Goal: Task Accomplishment & Management: Manage account settings

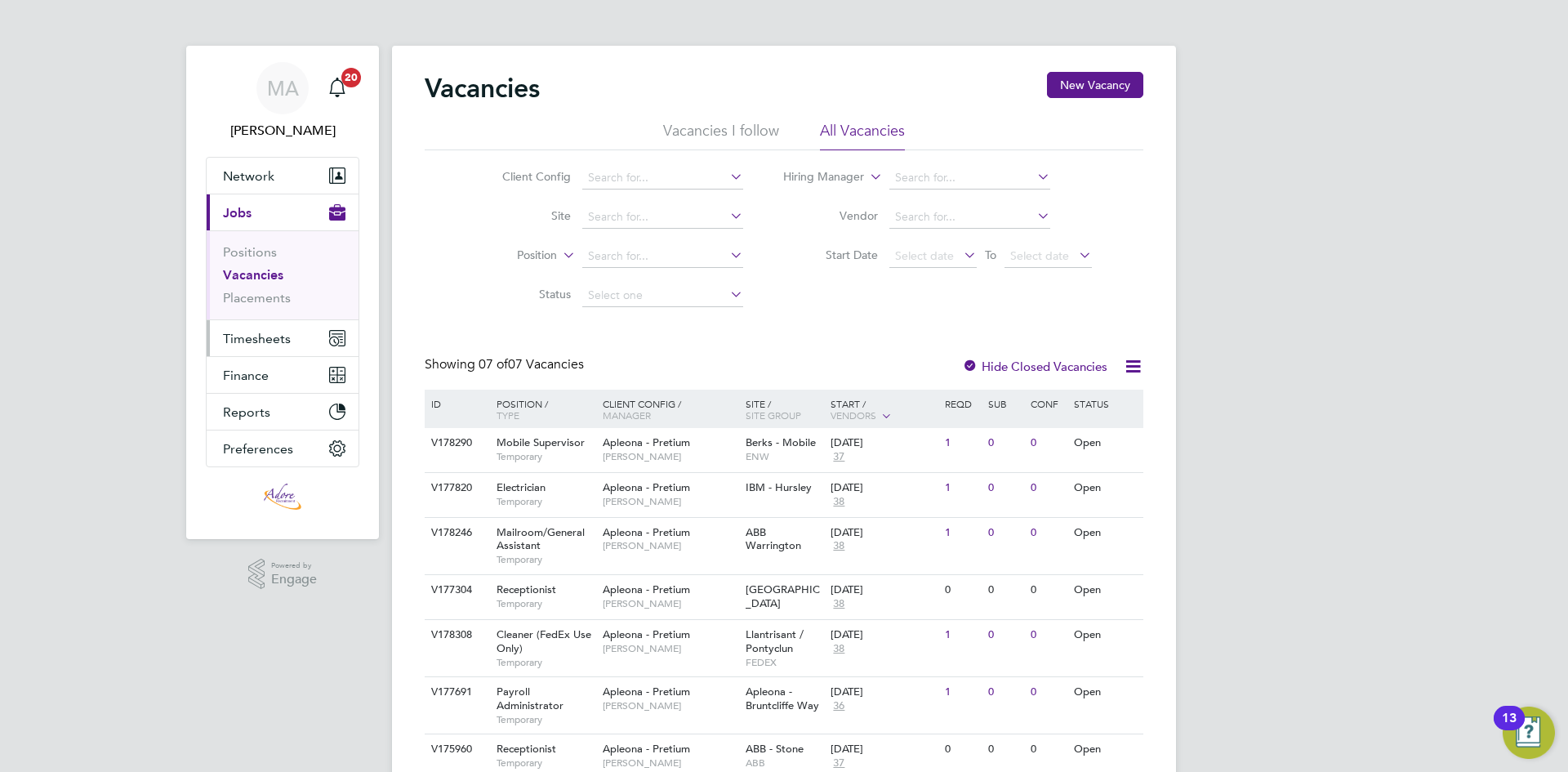
click at [262, 335] on span "Timesheets" at bounding box center [257, 338] width 68 height 16
click at [271, 333] on span "Timesheets" at bounding box center [257, 338] width 68 height 16
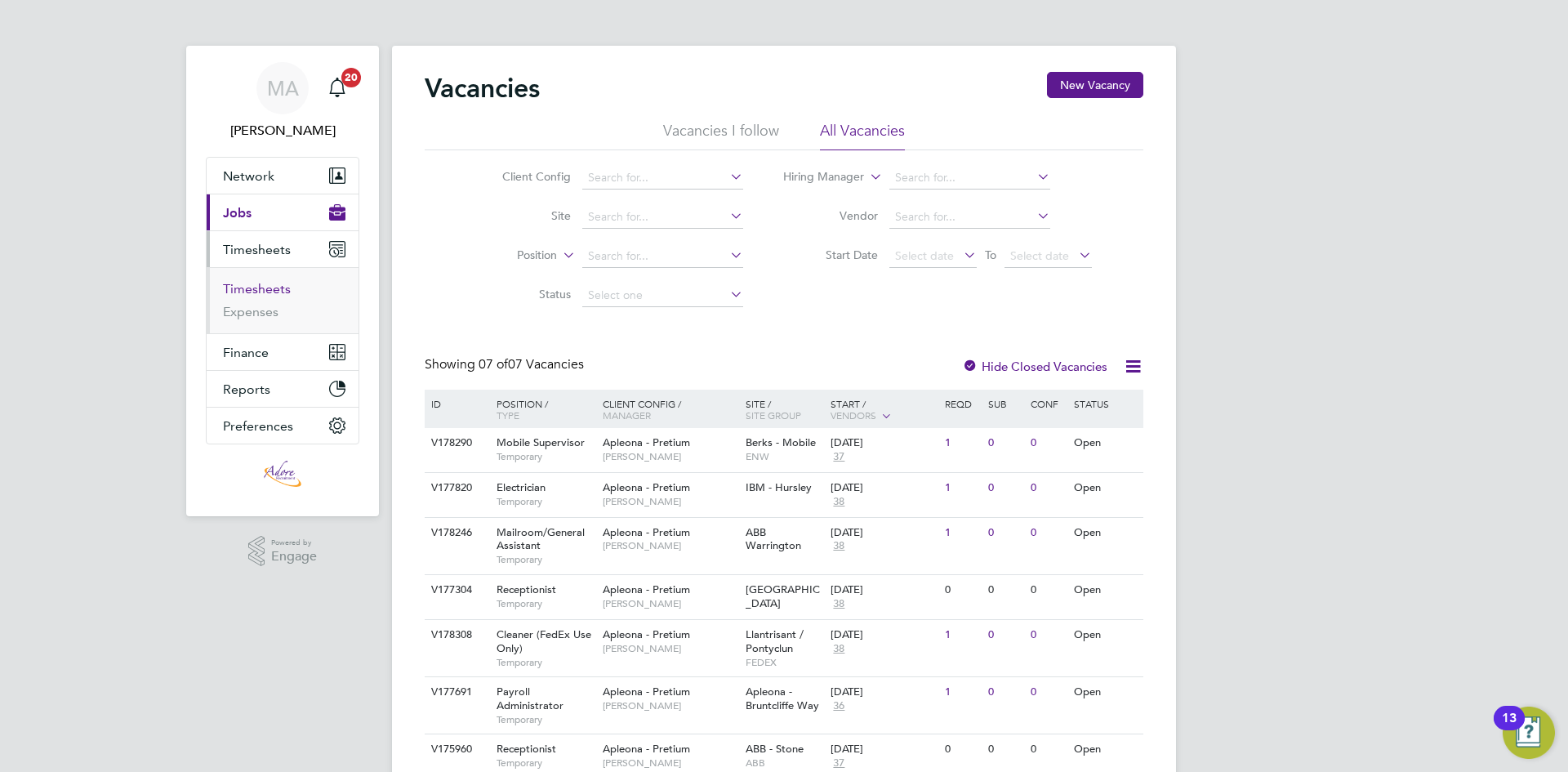
click at [265, 289] on link "Timesheets" at bounding box center [257, 288] width 68 height 16
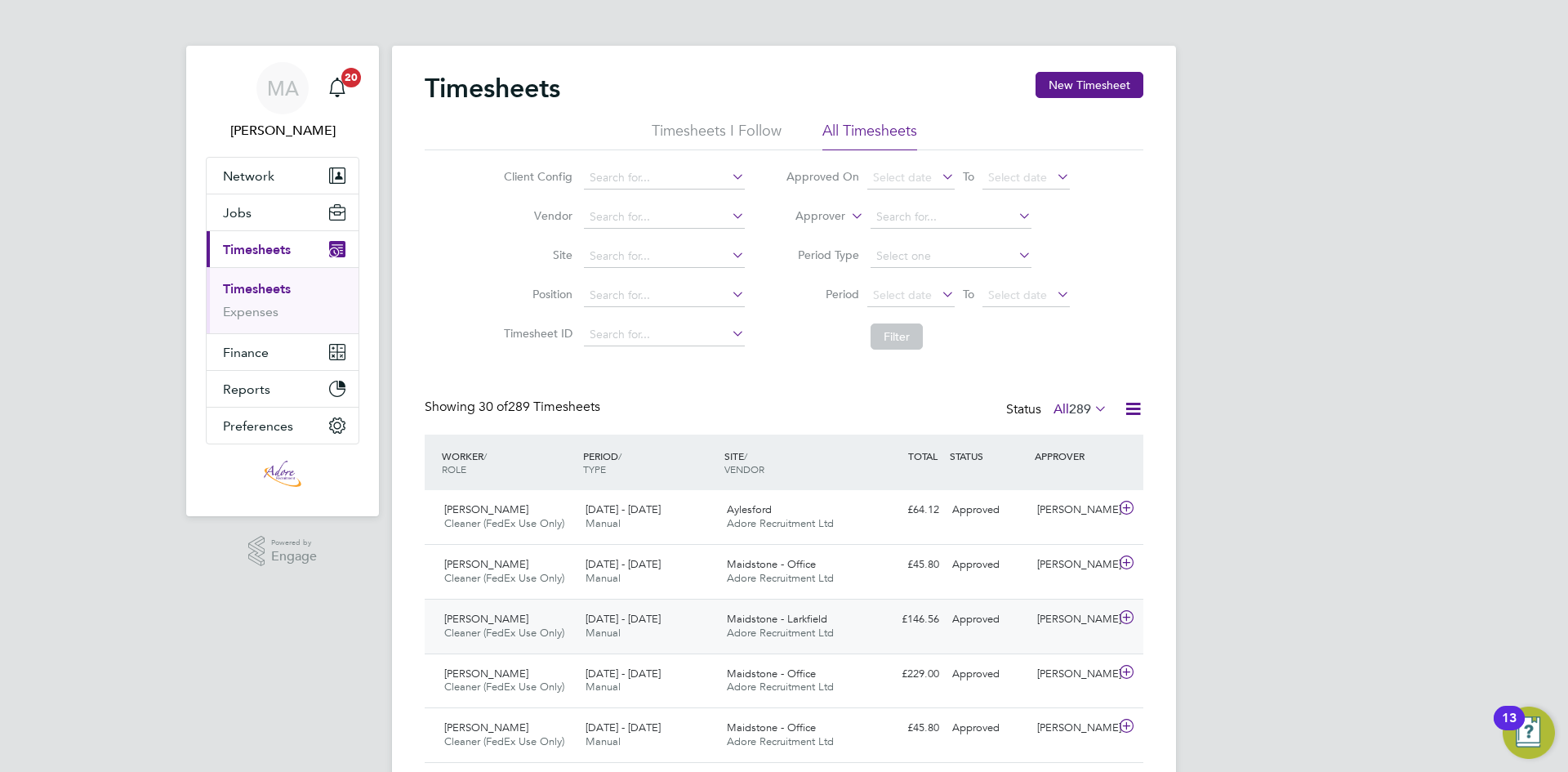
click at [892, 628] on div "£146.56 Approved" at bounding box center [903, 620] width 85 height 27
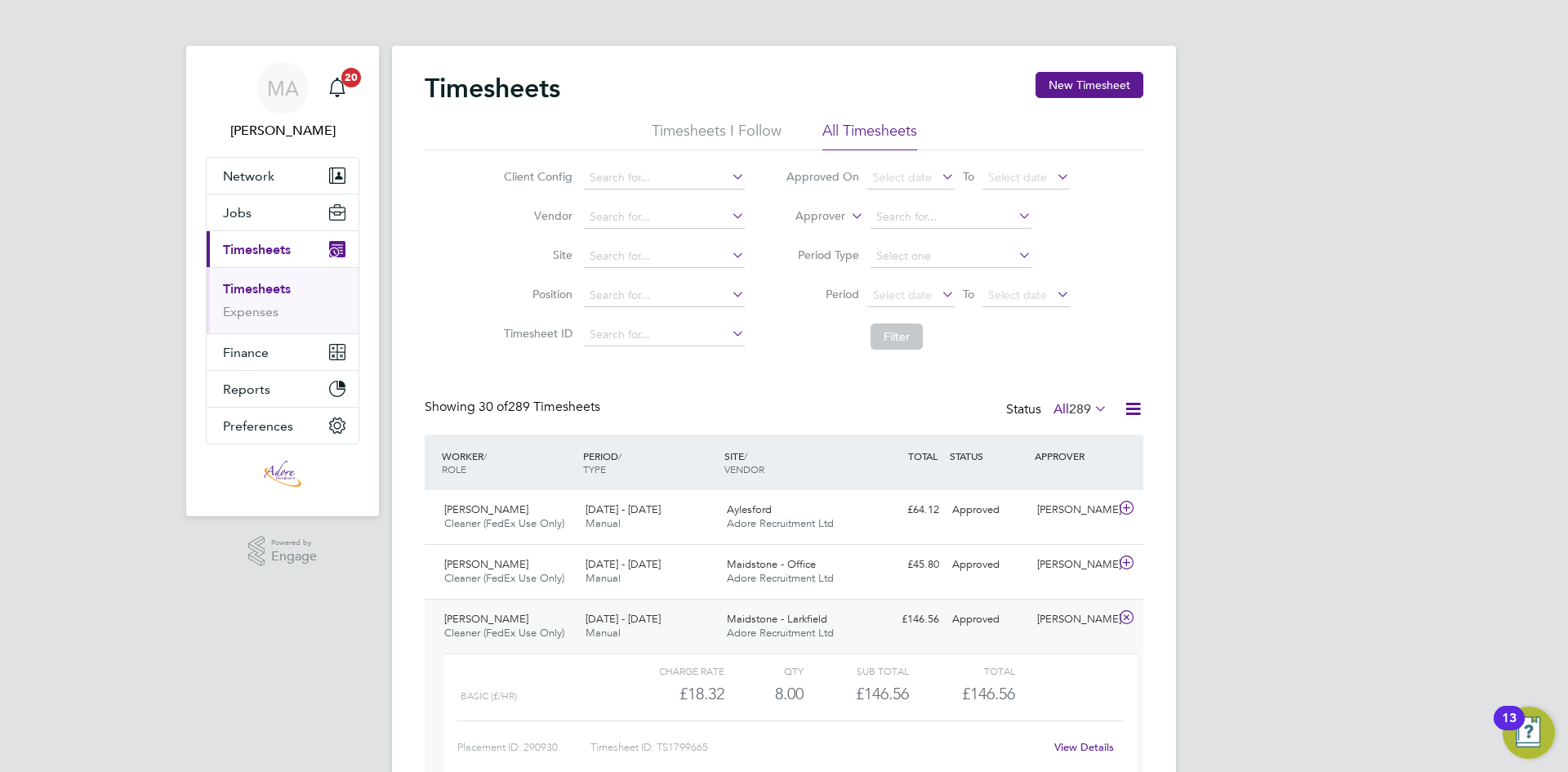
click at [1071, 742] on link "View Details" at bounding box center [1084, 747] width 60 height 14
click at [1022, 572] on div "Approved" at bounding box center [988, 565] width 85 height 27
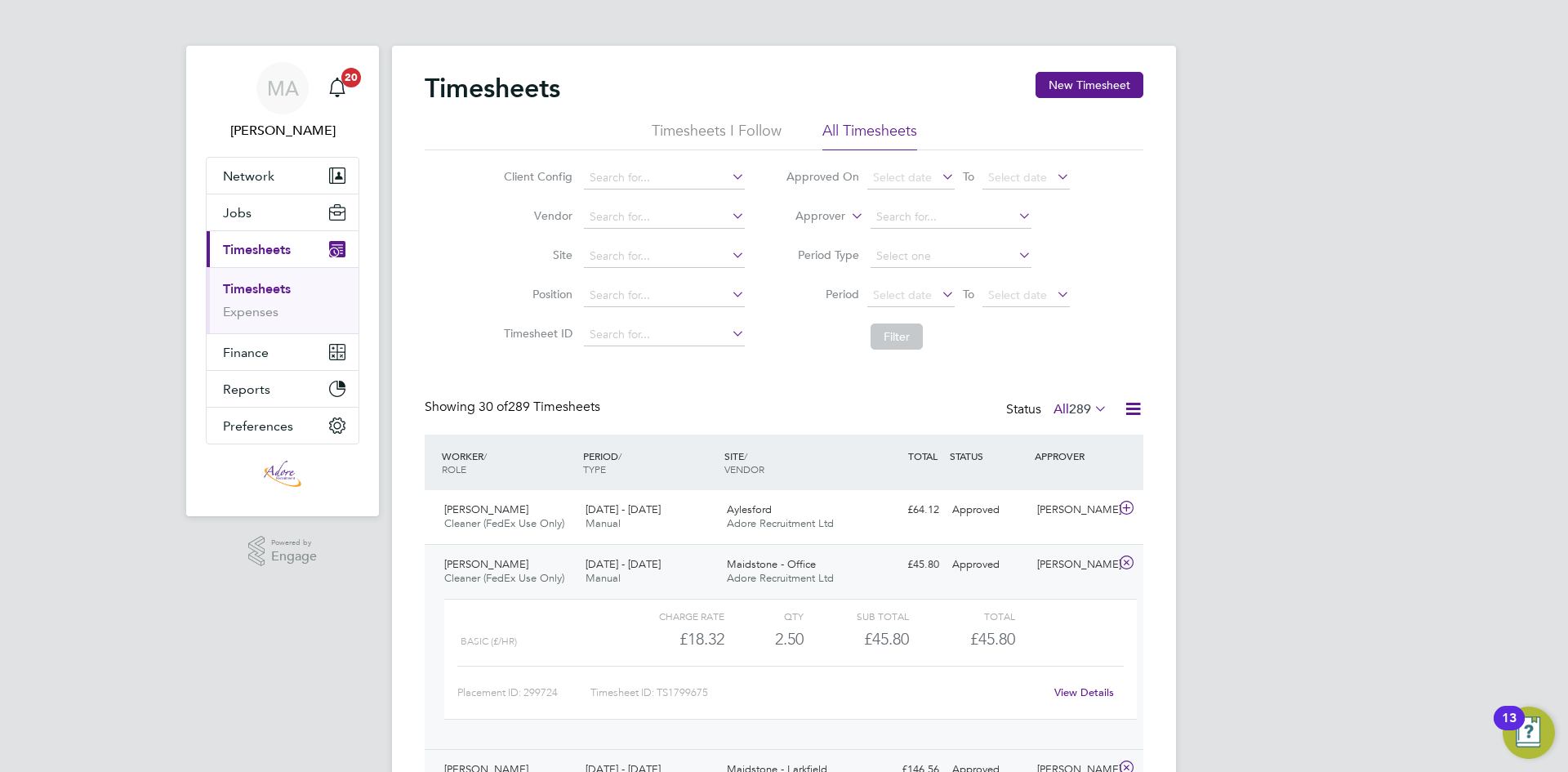
click at [1091, 692] on link "View Details" at bounding box center [1084, 692] width 60 height 14
click at [865, 531] on div "Tillie Rial Cleaner (FedEx Use Only) 2 - 8 Aug 2025 2 - 8 Aug 2025 Manual Ayles…" at bounding box center [784, 517] width 719 height 54
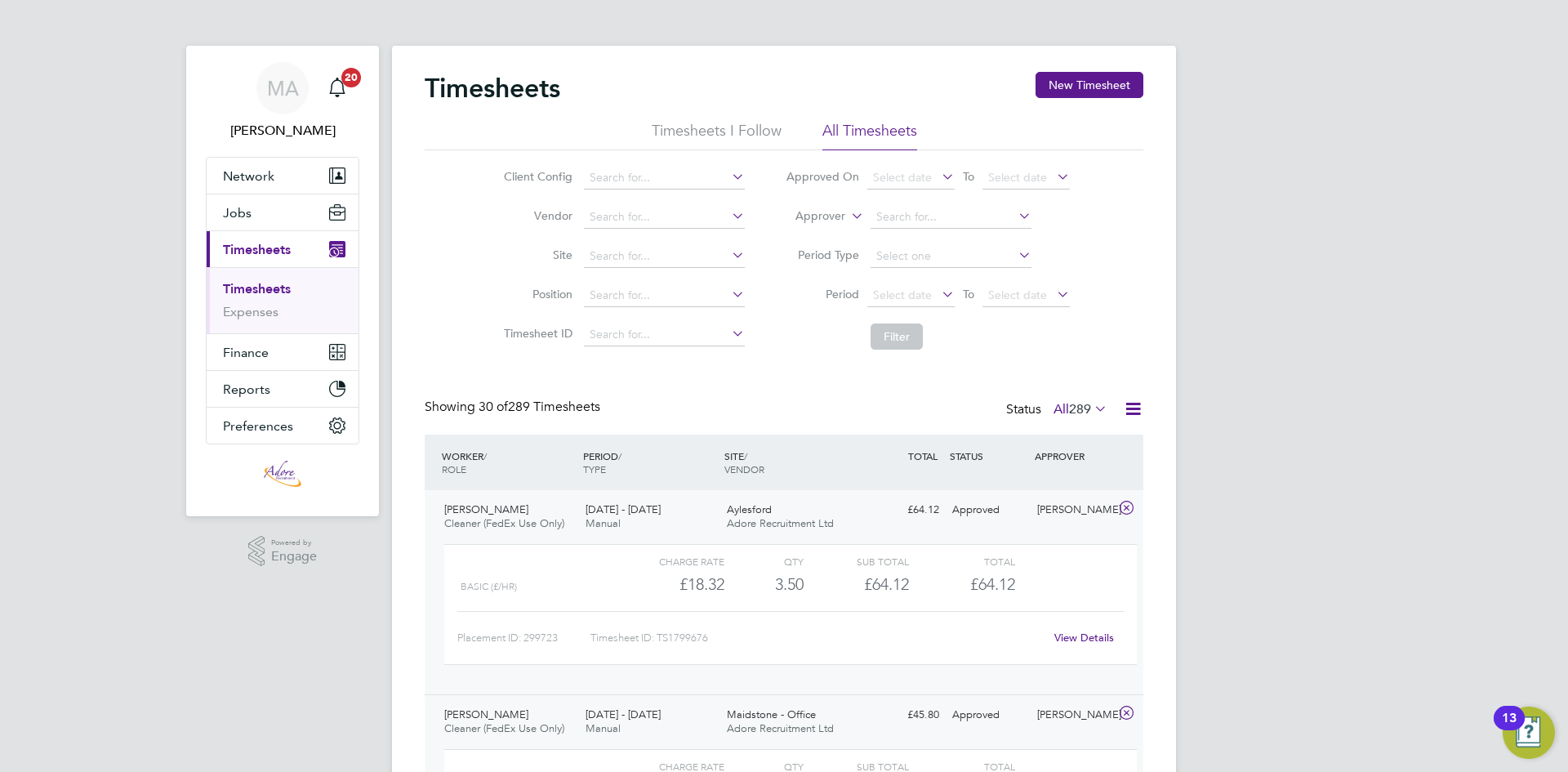
click at [1104, 634] on link "View Details" at bounding box center [1084, 638] width 60 height 14
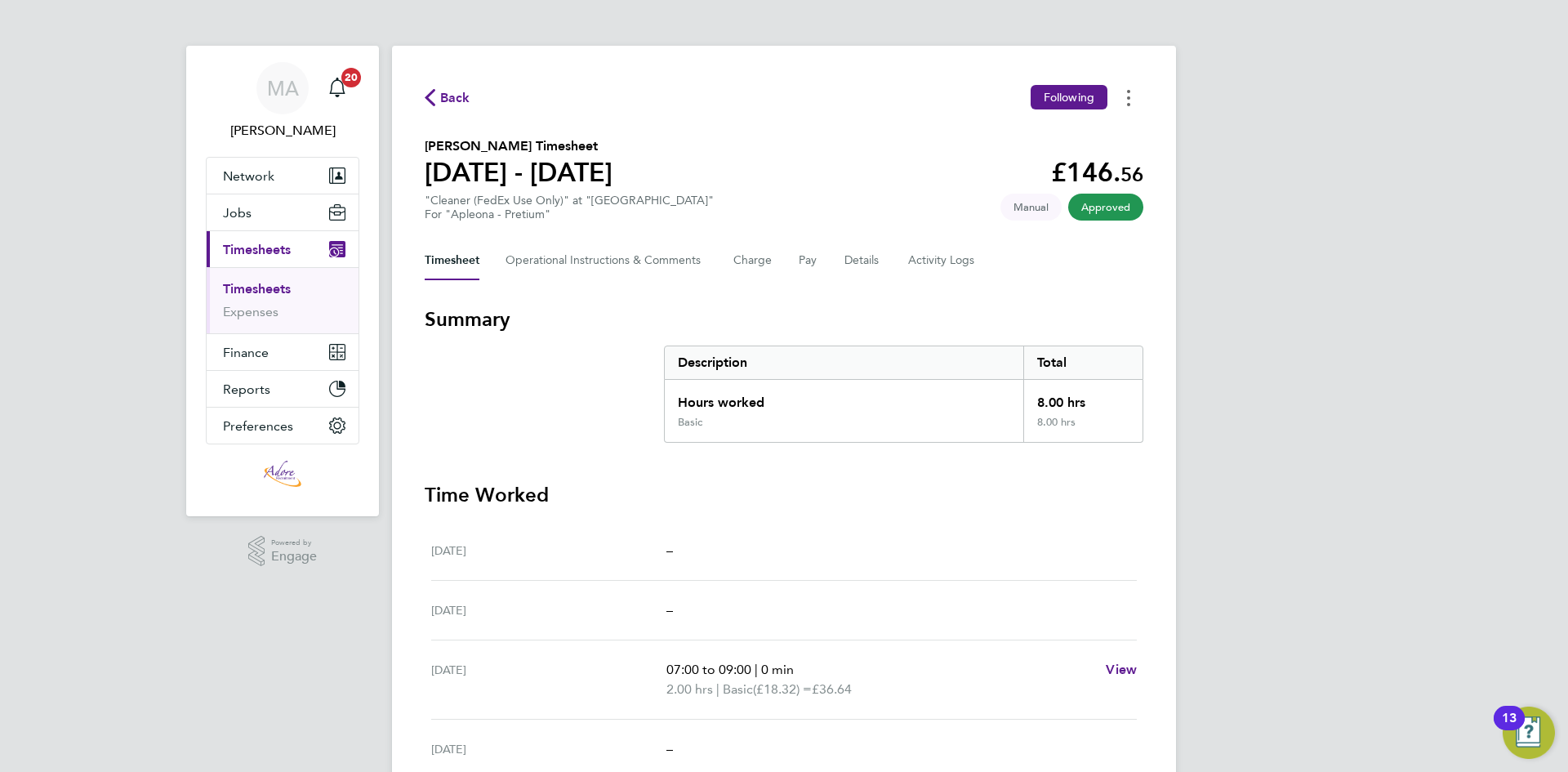
click at [1130, 97] on button "Timesheets Menu" at bounding box center [1128, 98] width 30 height 26
click at [1032, 139] on link "Download timesheet" at bounding box center [1045, 133] width 196 height 32
drag, startPoint x: 1457, startPoint y: 120, endPoint x: 1259, endPoint y: 69, distance: 204.5
click at [1457, 120] on div "MA Michelle Aldridge Notifications 20 Applications: Network Team Members Busine…" at bounding box center [784, 581] width 1568 height 1161
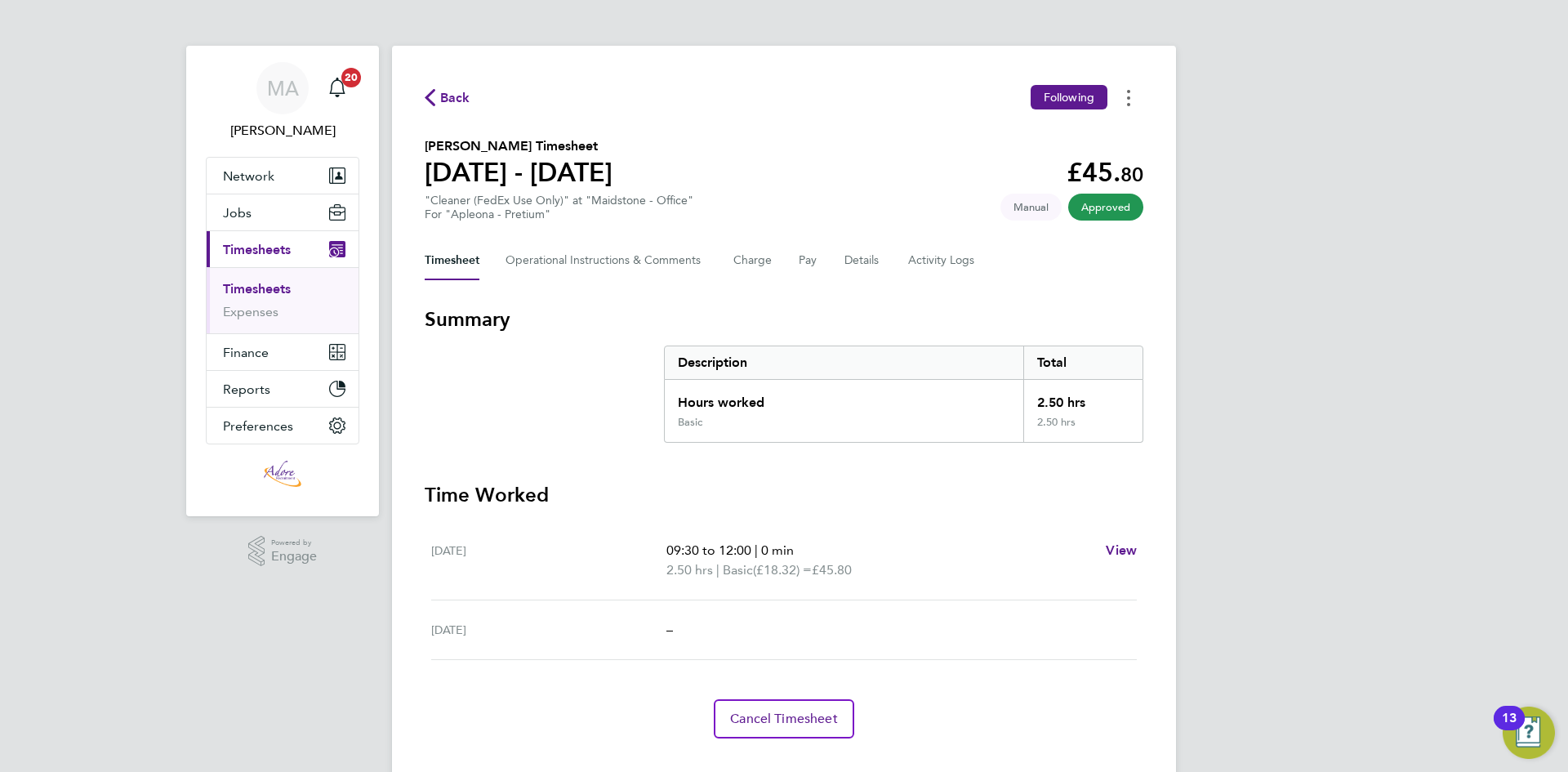
click at [1127, 92] on icon "Timesheets Menu" at bounding box center [1128, 99] width 3 height 17
click at [1088, 133] on link "Download timesheet" at bounding box center [1045, 133] width 196 height 32
click at [1423, 130] on div "MA Michelle Aldridge Notifications 20 Applications: Network Team Members Busine…" at bounding box center [784, 402] width 1568 height 804
click at [1134, 99] on button "Timesheets Menu" at bounding box center [1128, 98] width 30 height 26
drag, startPoint x: 1084, startPoint y: 133, endPoint x: 1095, endPoint y: 140, distance: 13.0
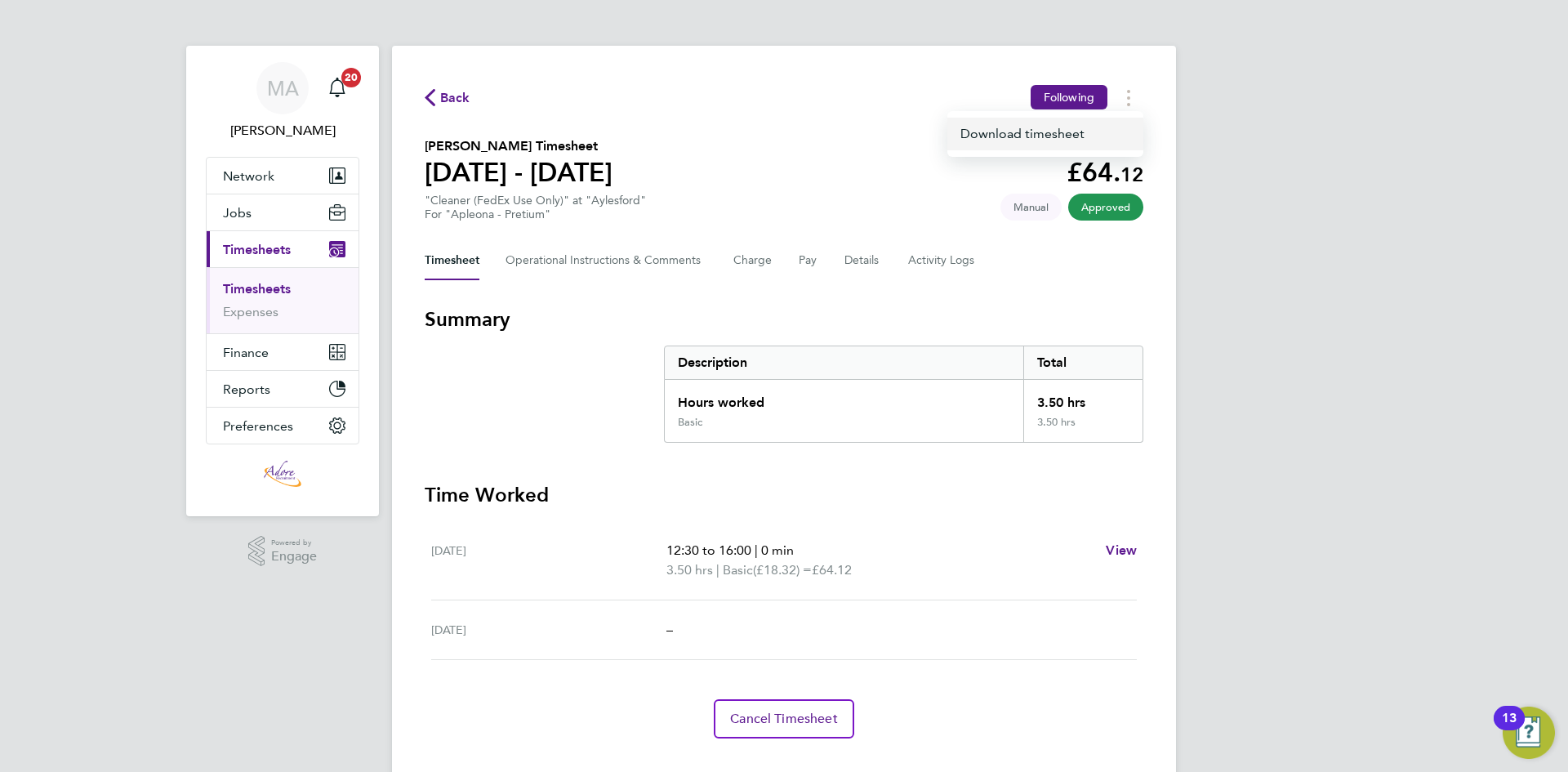
click at [1084, 134] on link "Download timesheet" at bounding box center [1045, 133] width 196 height 32
click at [1447, 195] on div "MA Michelle Aldridge Notifications 20 Applications: Network Team Members Busine…" at bounding box center [784, 402] width 1568 height 804
